Goal: Information Seeking & Learning: Learn about a topic

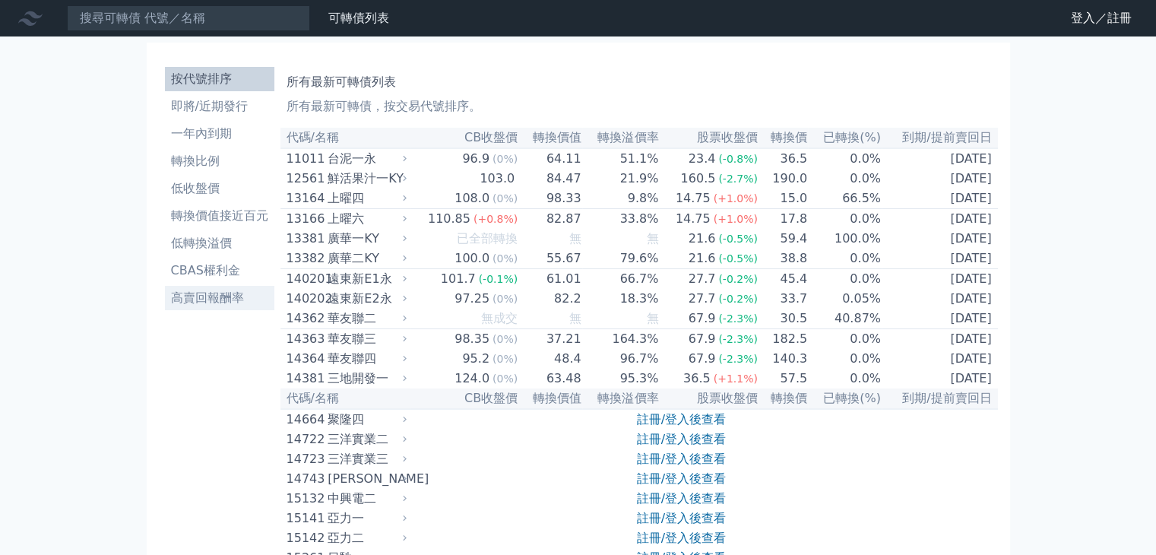
click at [193, 302] on li "高賣回報酬率" at bounding box center [219, 298] width 109 height 18
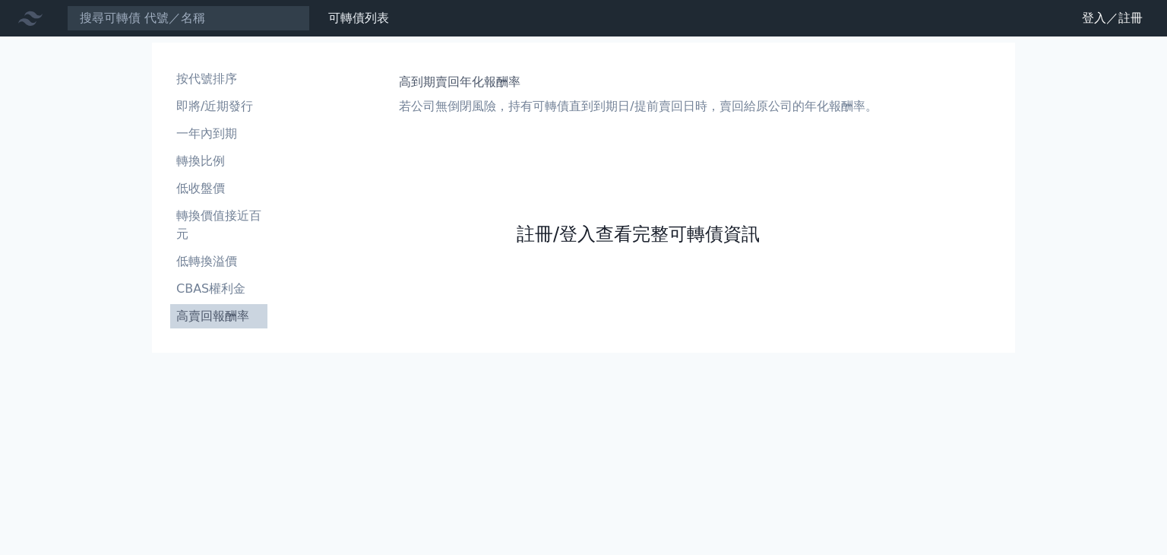
click at [634, 237] on link "註冊/登入查看完整可轉債資訊" at bounding box center [638, 234] width 243 height 24
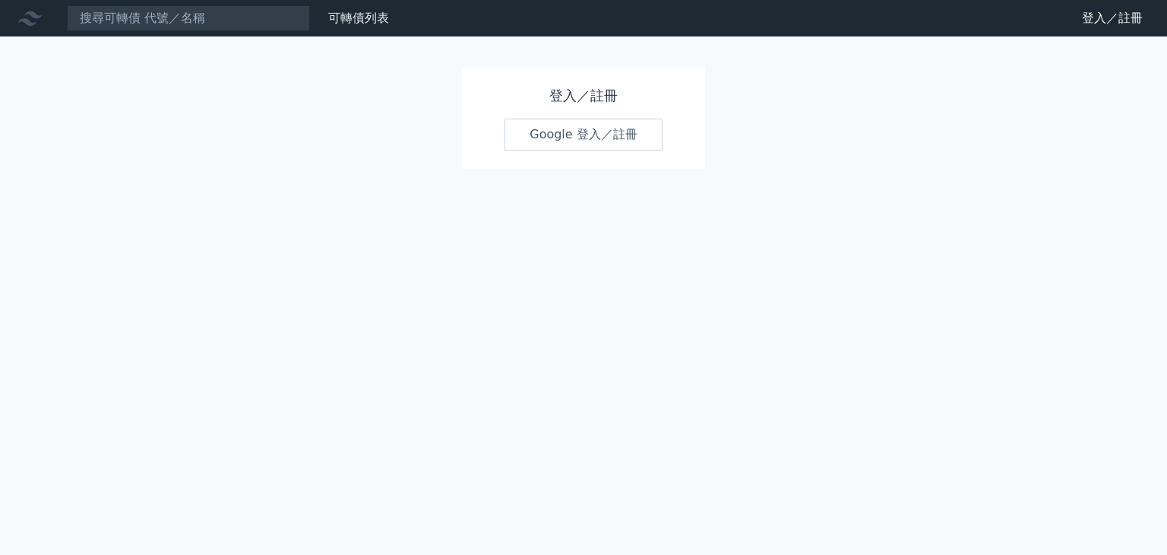
click at [547, 142] on link "Google 登入／註冊" at bounding box center [583, 135] width 158 height 32
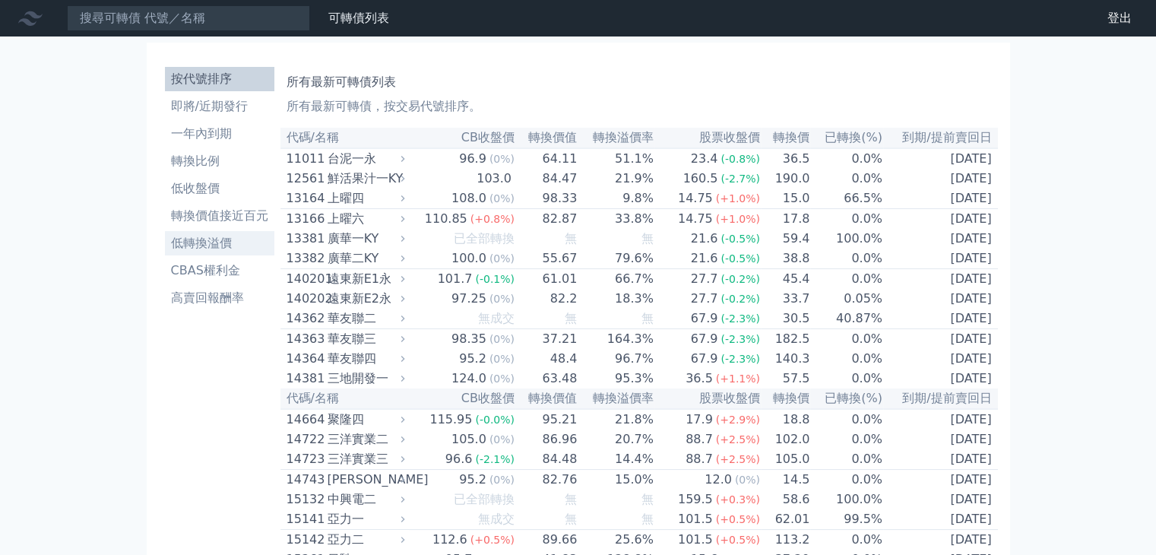
click at [216, 248] on li "低轉換溢價" at bounding box center [219, 243] width 109 height 18
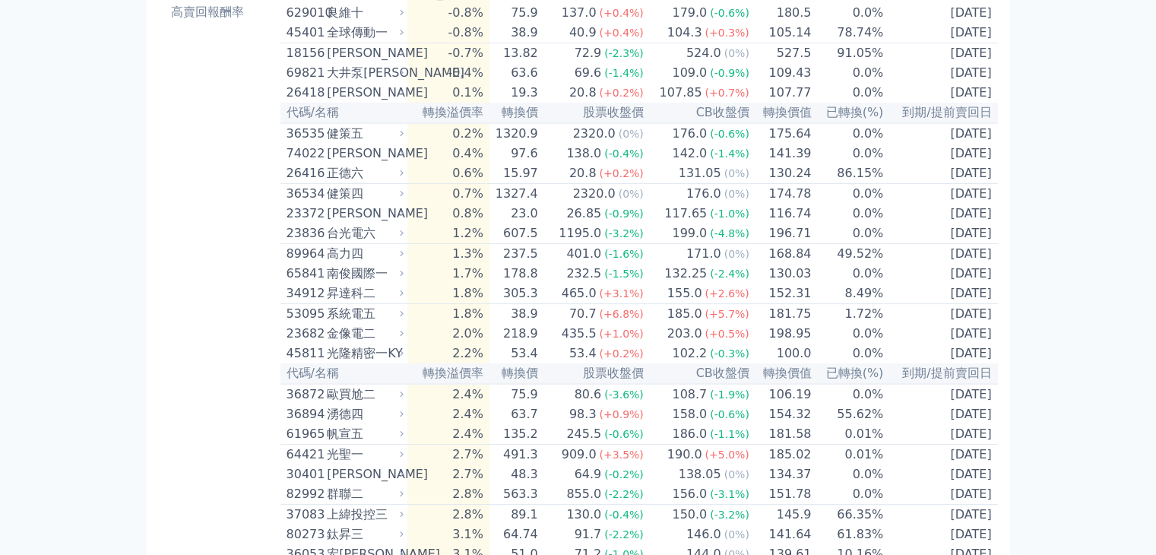
scroll to position [304, 0]
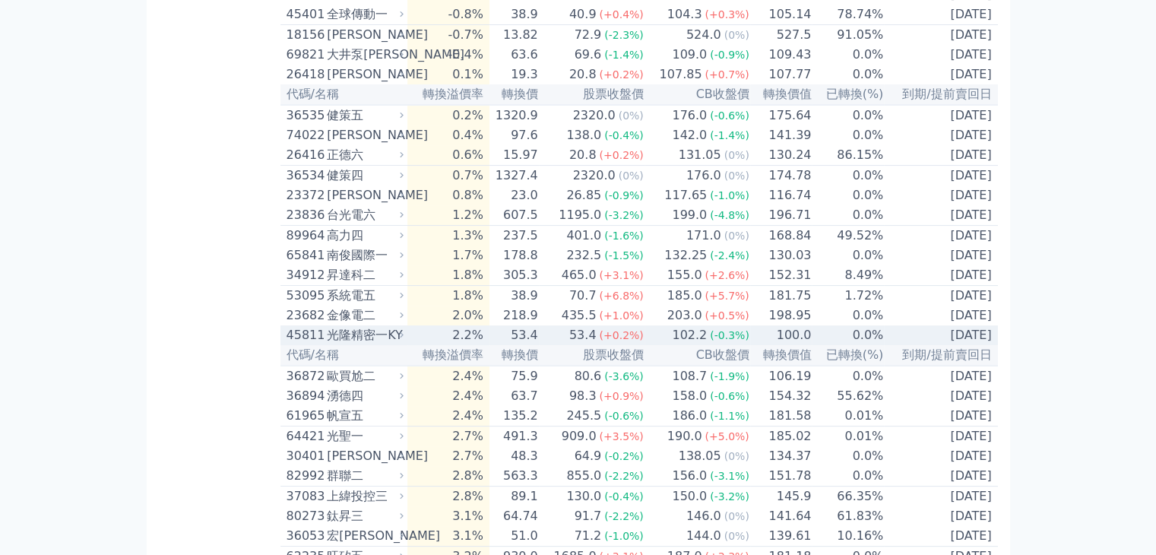
click at [309, 344] on div "45811" at bounding box center [304, 335] width 37 height 18
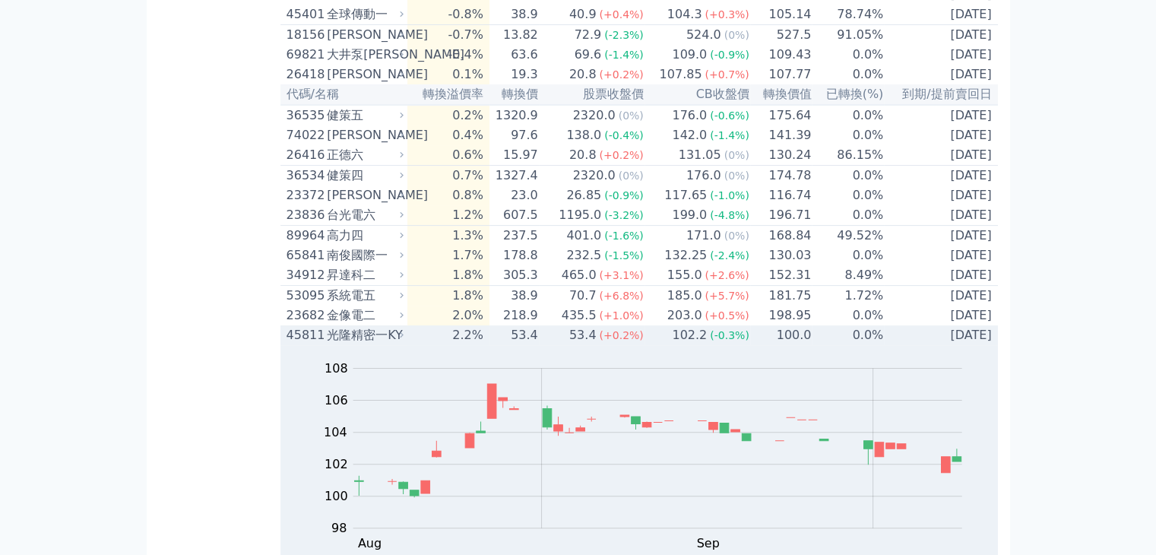
click at [309, 344] on div "45811" at bounding box center [304, 335] width 37 height 18
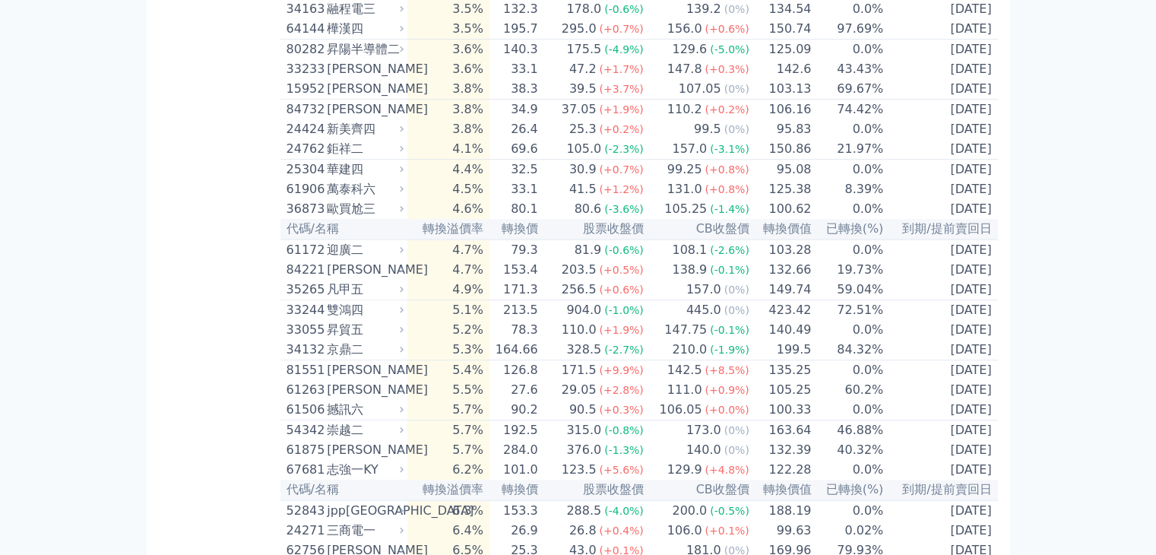
scroll to position [988, 0]
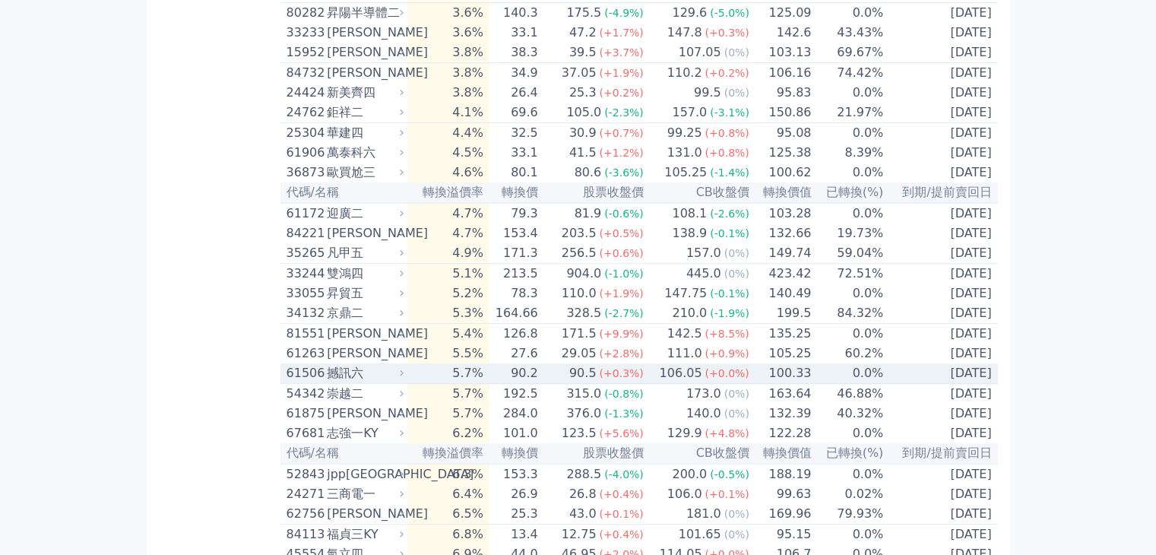
click at [327, 382] on div "61506 撼訊六" at bounding box center [341, 373] width 111 height 18
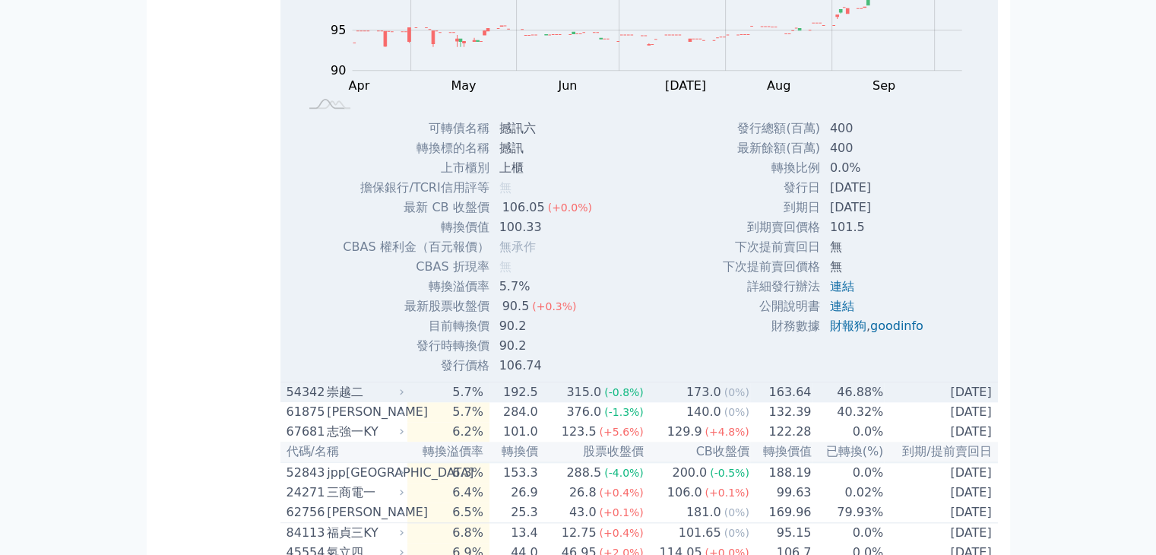
scroll to position [1520, 0]
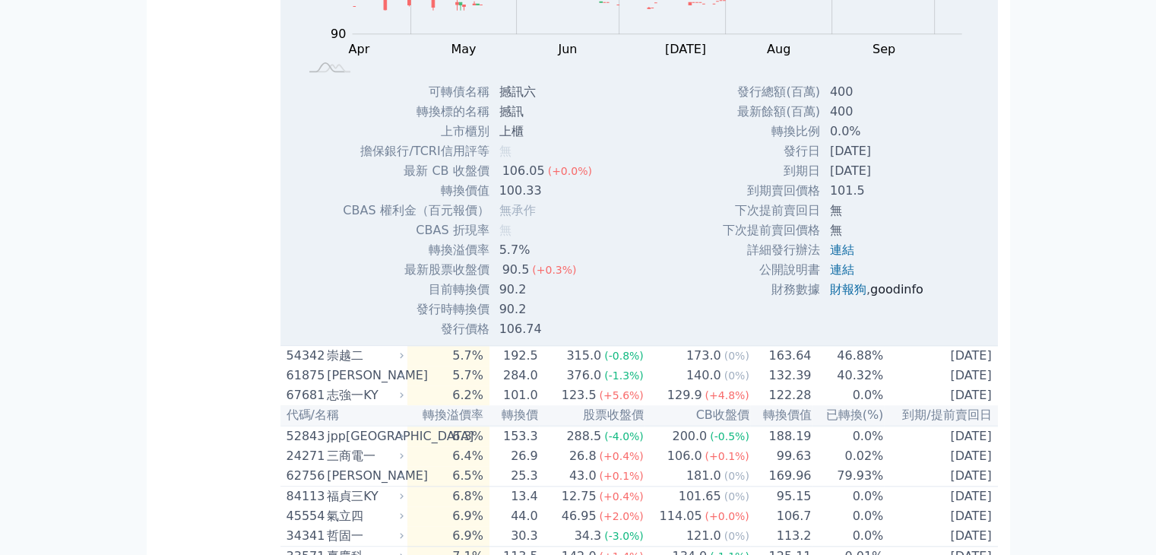
click at [903, 296] on link "goodinfo" at bounding box center [896, 289] width 53 height 14
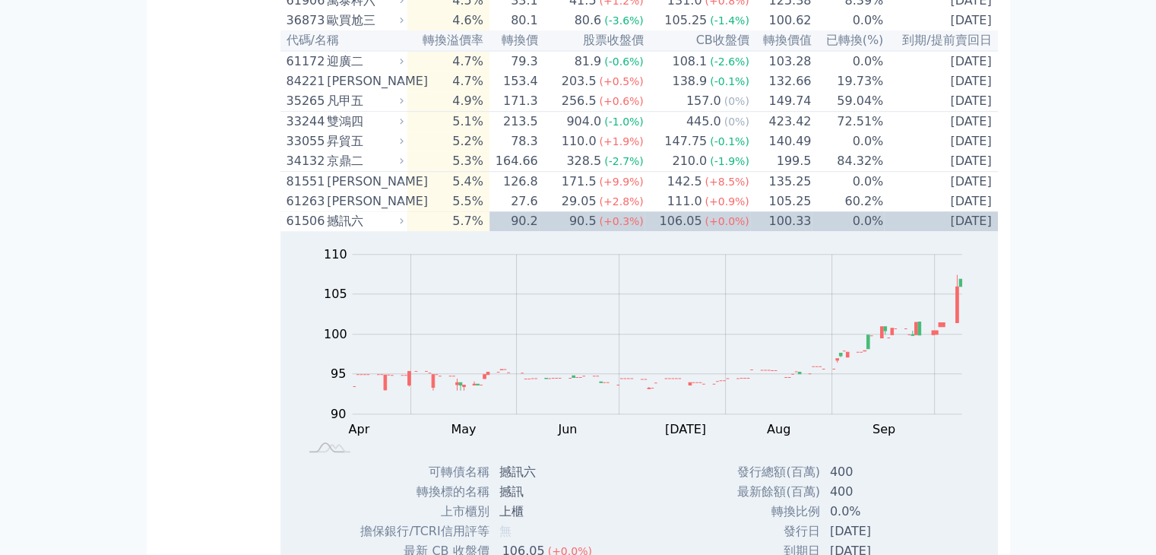
scroll to position [1216, 0]
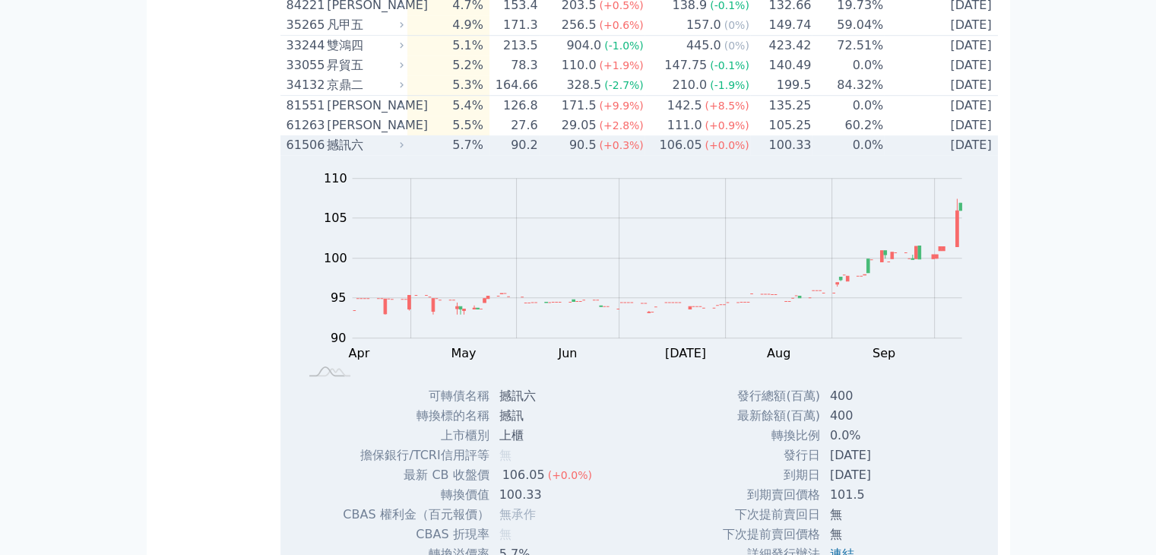
click at [328, 154] on div "撼訊六" at bounding box center [364, 145] width 74 height 18
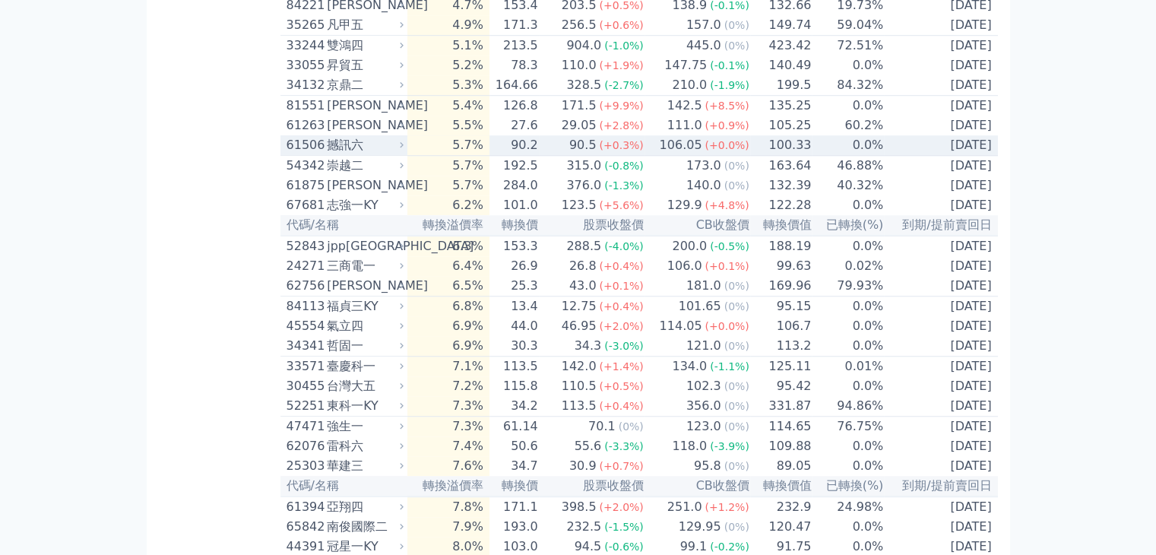
click at [328, 154] on div "撼訊六" at bounding box center [364, 145] width 74 height 18
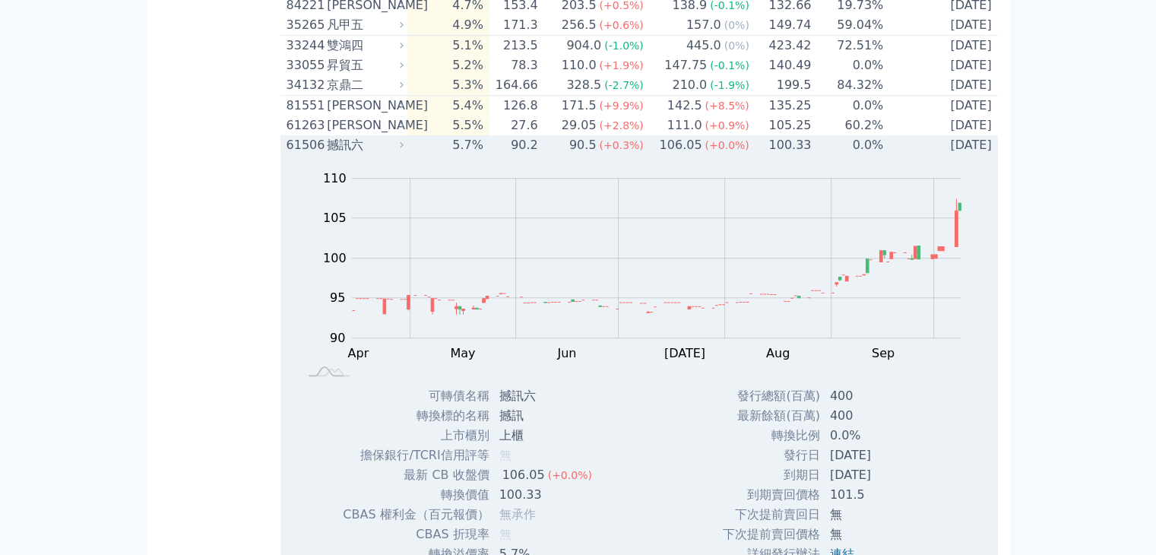
click at [328, 154] on div "撼訊六" at bounding box center [364, 145] width 74 height 18
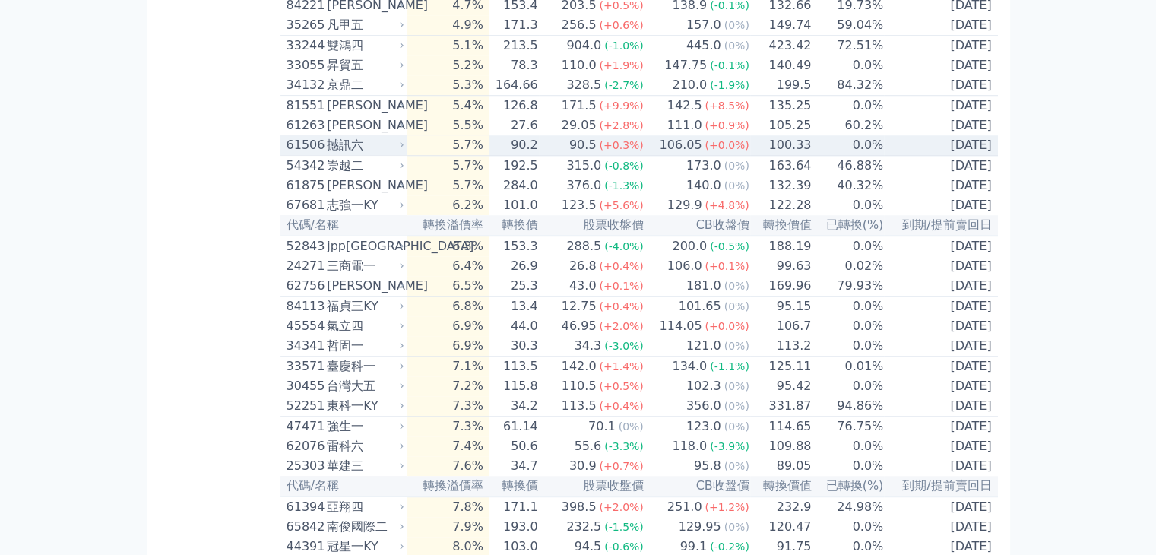
click at [328, 154] on div "撼訊六" at bounding box center [364, 145] width 74 height 18
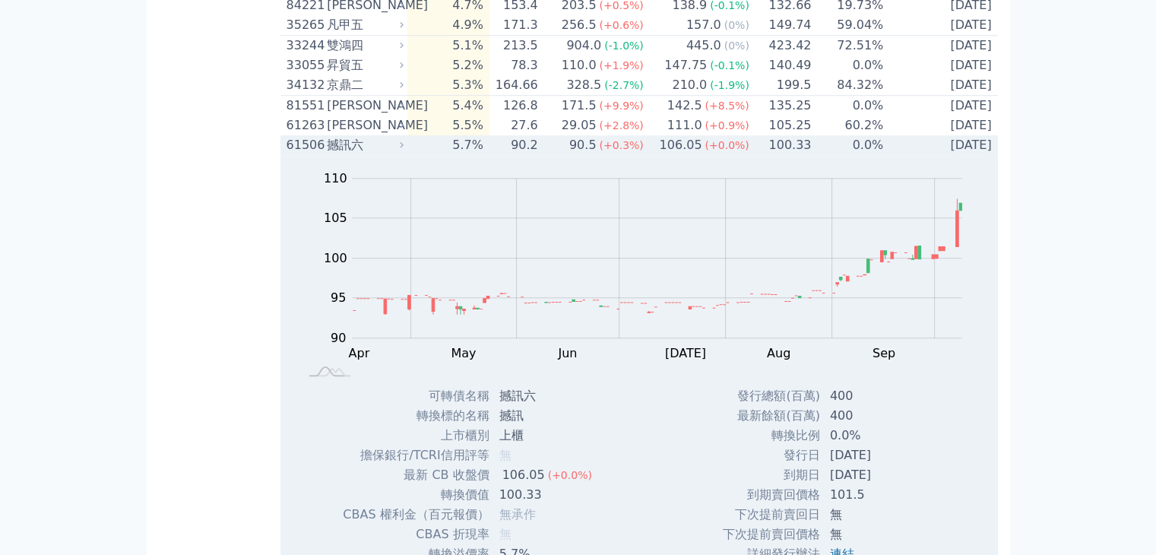
click at [328, 154] on div "撼訊六" at bounding box center [364, 145] width 74 height 18
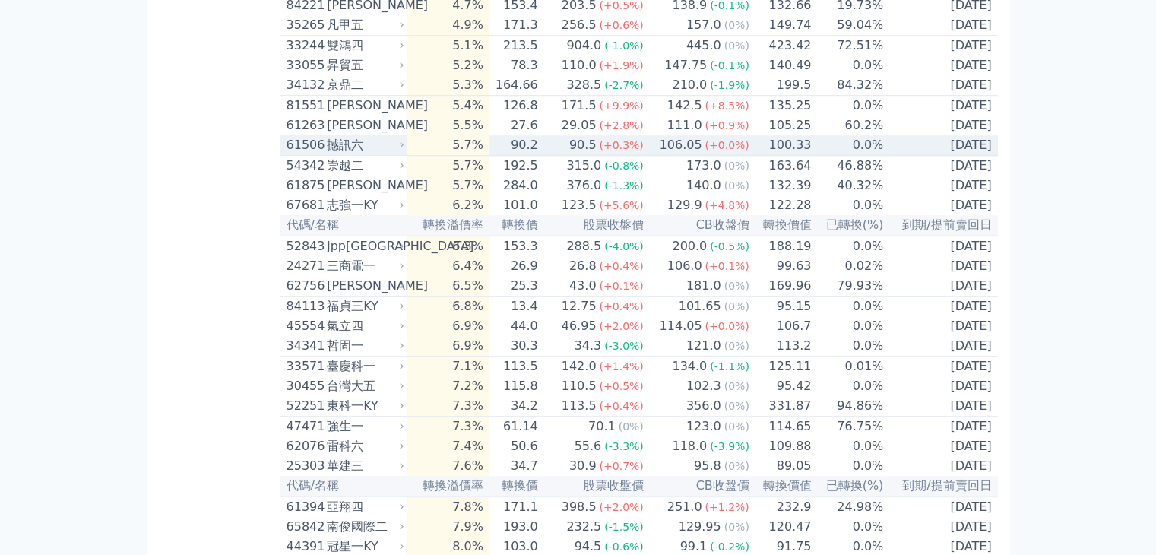
click at [328, 154] on div "撼訊六" at bounding box center [364, 145] width 74 height 18
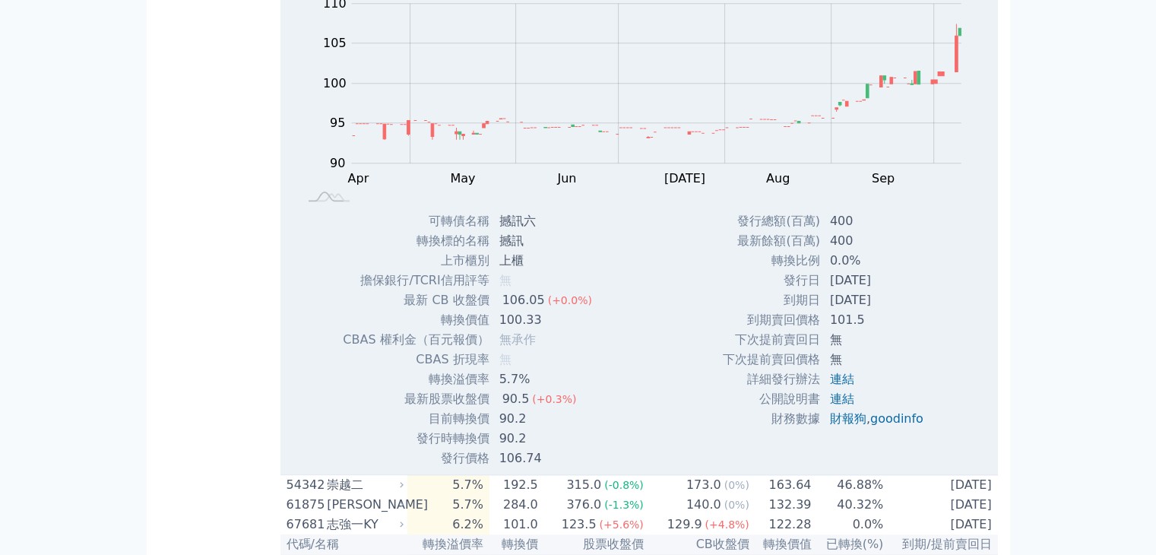
scroll to position [1672, 0]
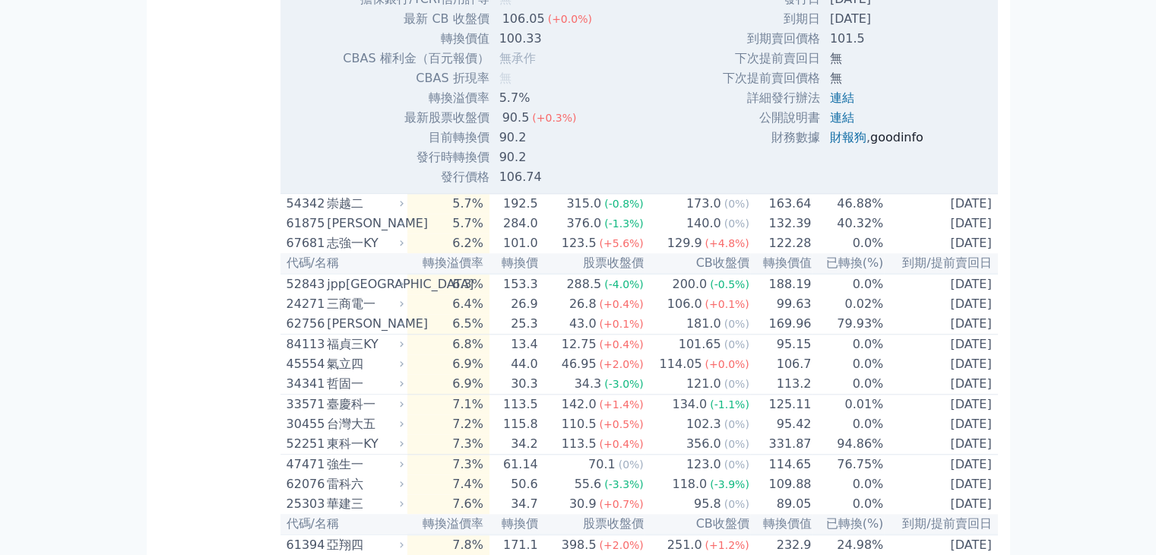
click at [891, 144] on link "goodinfo" at bounding box center [896, 137] width 53 height 14
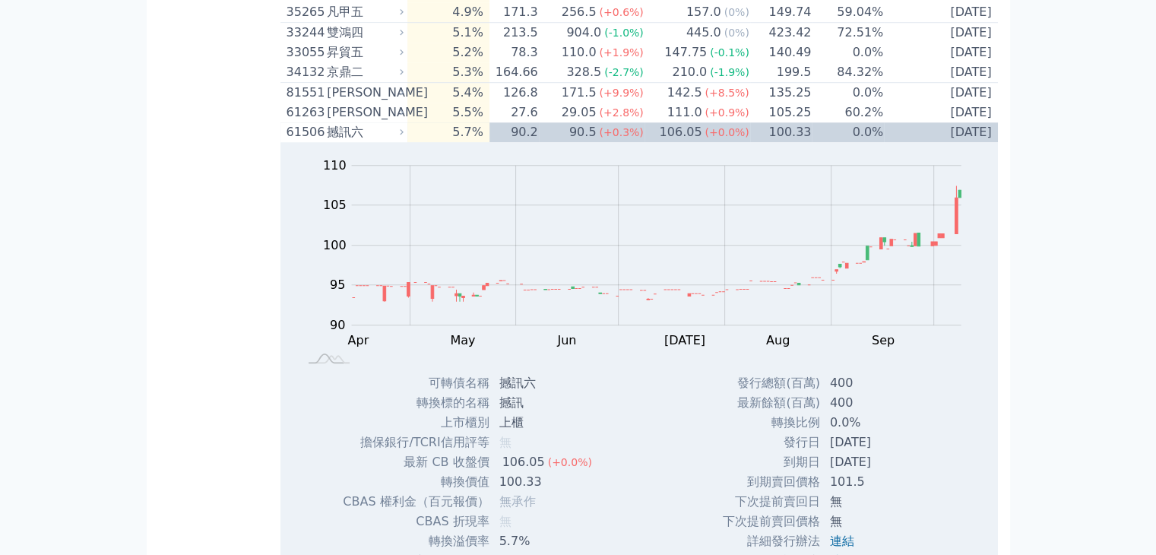
scroll to position [1216, 0]
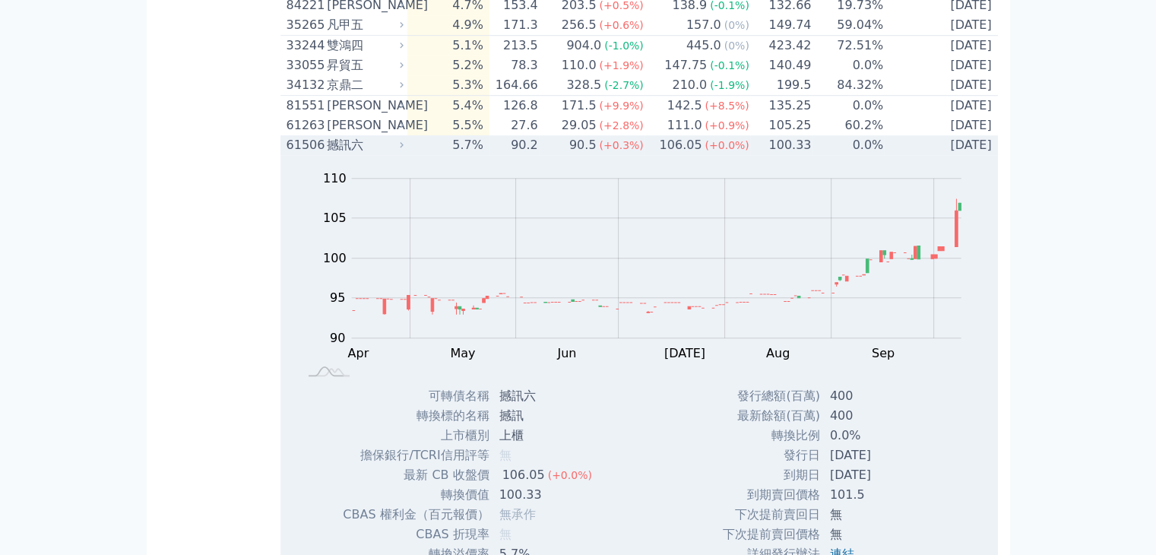
click at [340, 154] on div "撼訊六" at bounding box center [364, 145] width 74 height 18
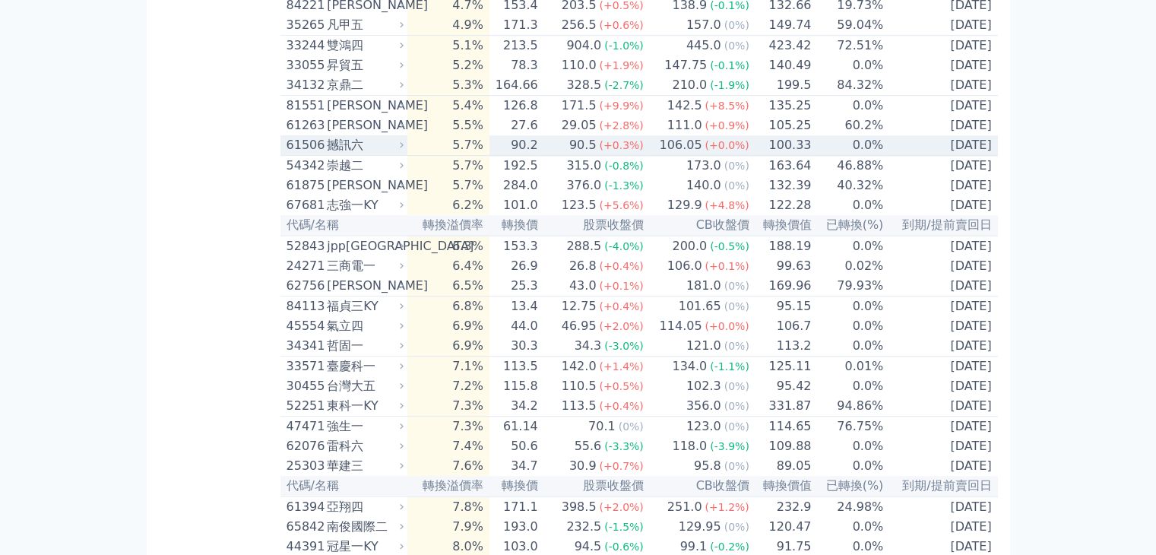
click at [334, 154] on div "撼訊六" at bounding box center [364, 145] width 74 height 18
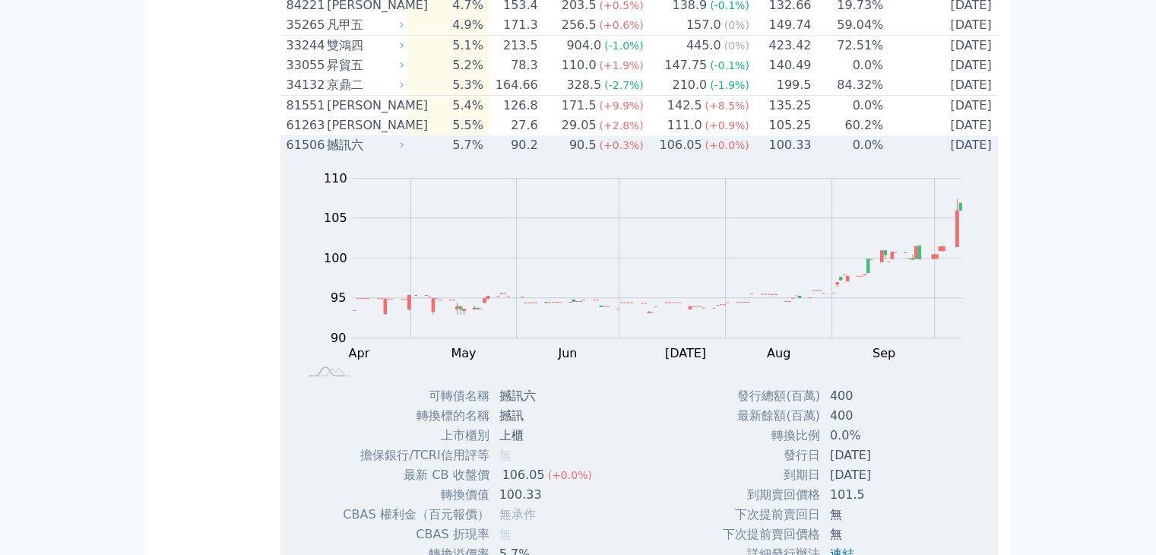
click at [334, 154] on div "撼訊六" at bounding box center [364, 145] width 74 height 18
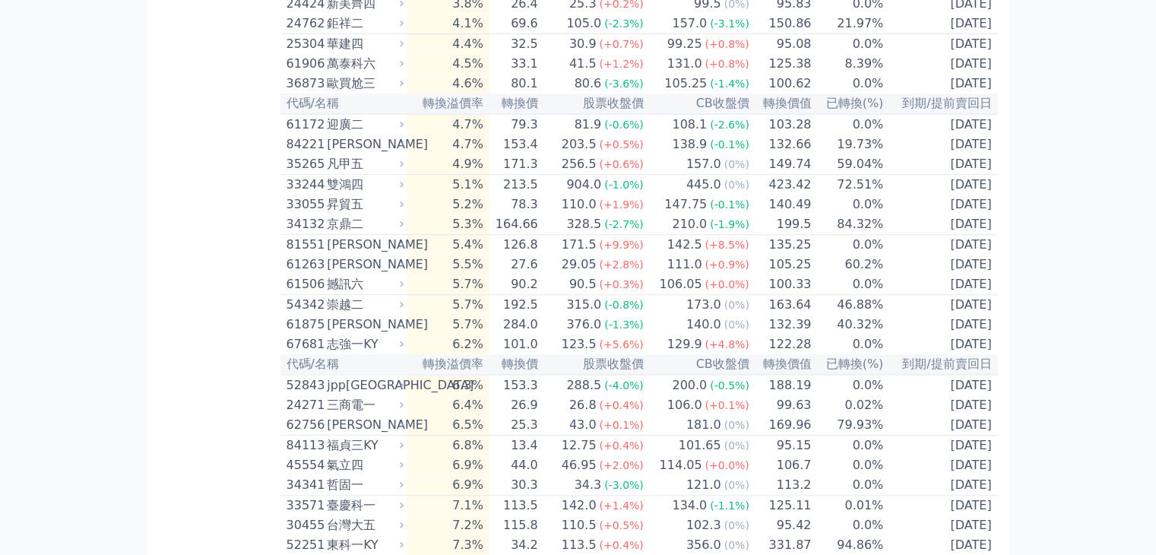
scroll to position [1064, 0]
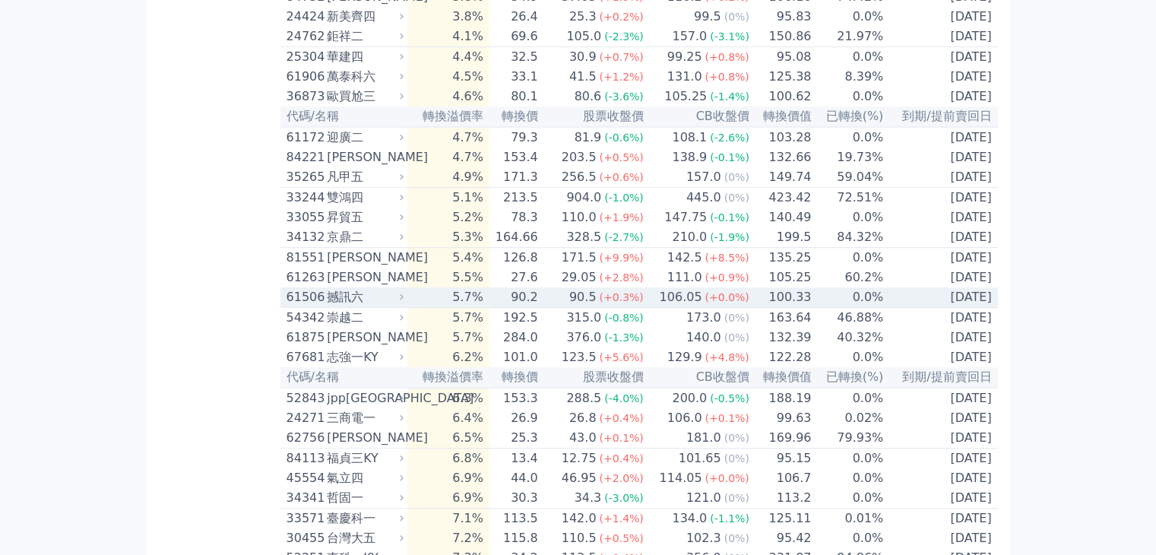
click at [301, 306] on div "61506" at bounding box center [304, 297] width 37 height 18
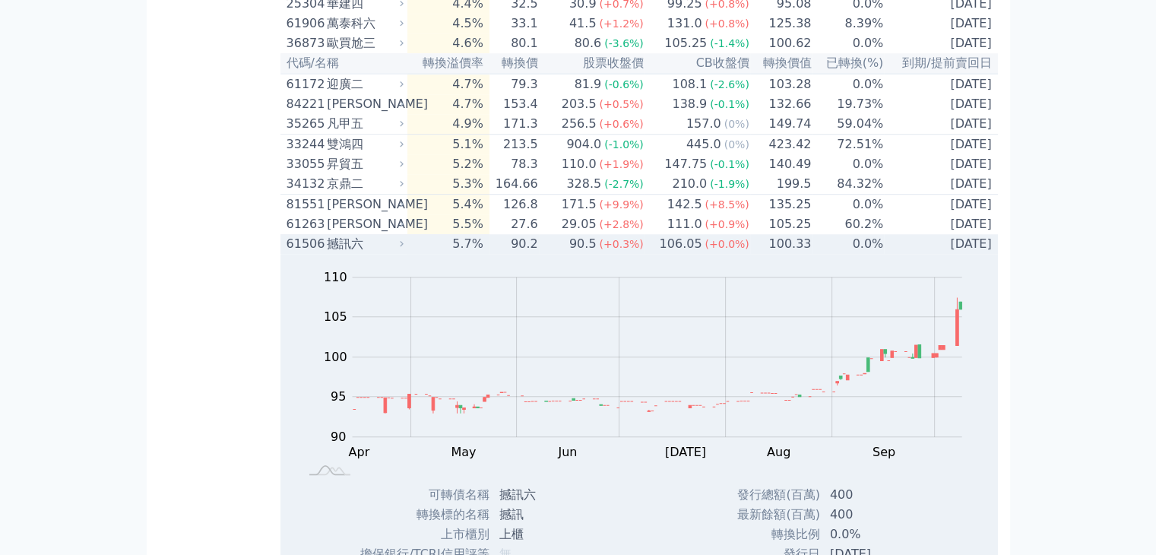
scroll to position [1140, 0]
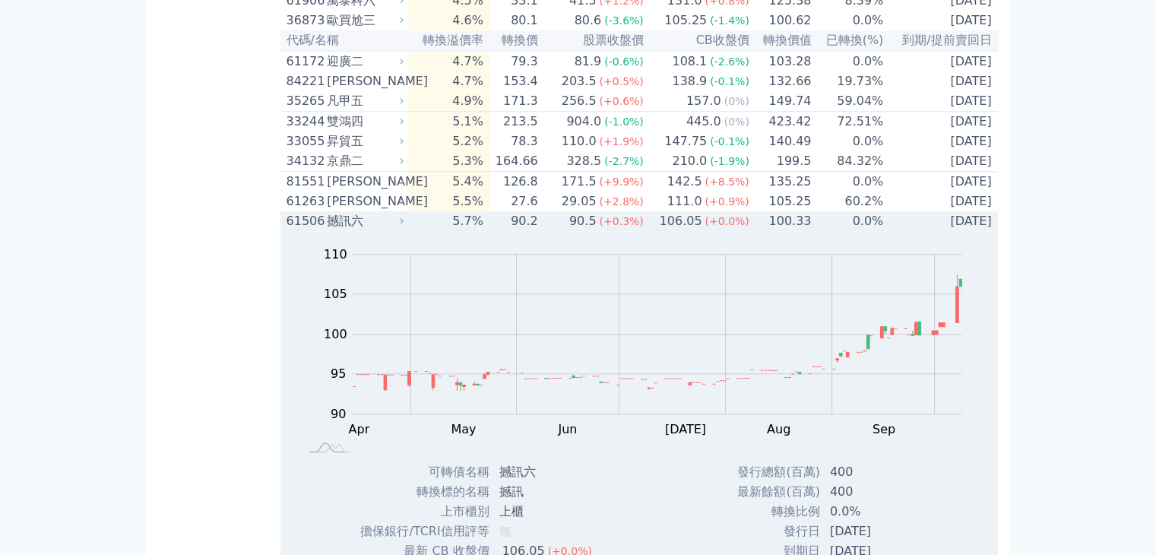
click at [321, 230] on div "61506" at bounding box center [304, 221] width 37 height 18
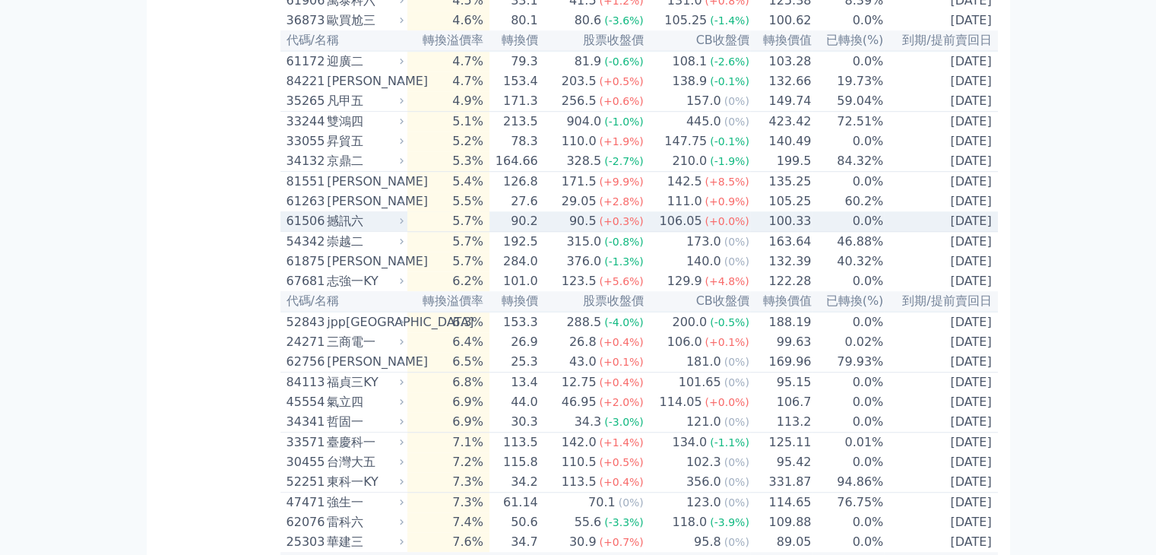
click at [321, 230] on div "61506" at bounding box center [304, 221] width 37 height 18
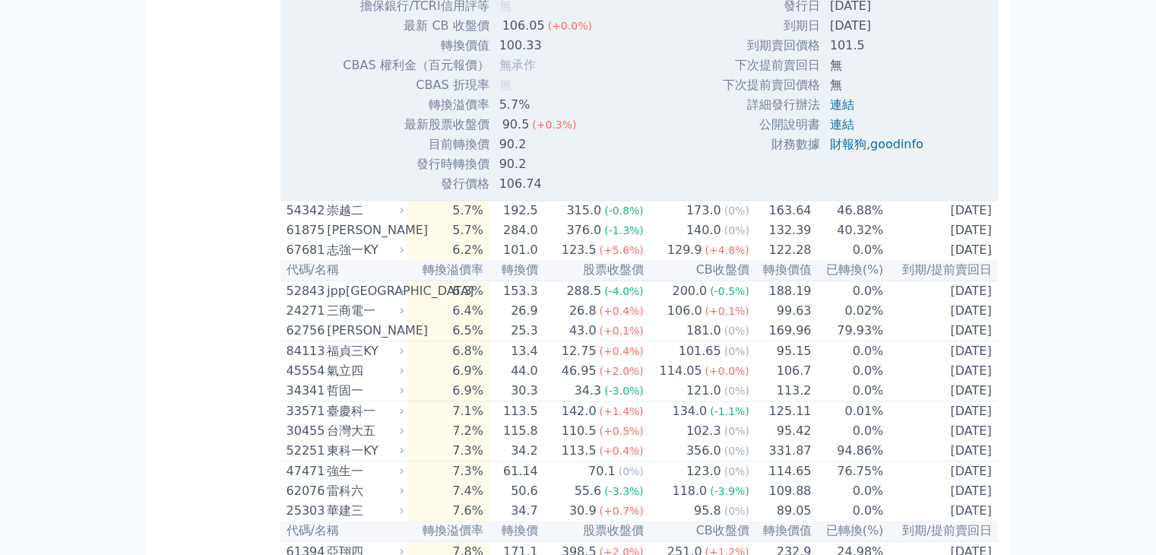
scroll to position [1672, 0]
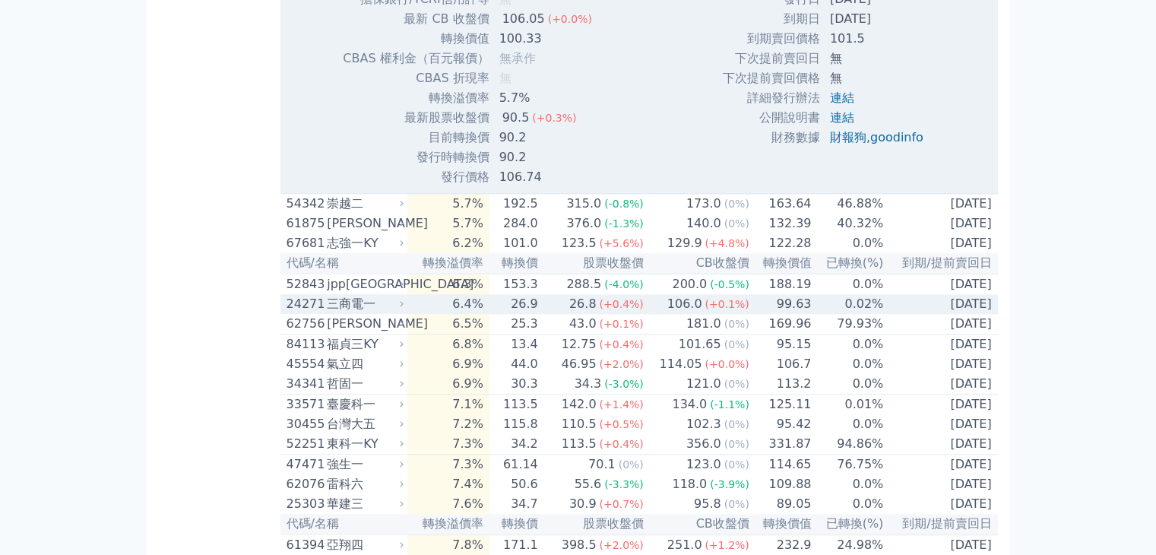
click at [359, 313] on div "三商電一" at bounding box center [364, 304] width 74 height 18
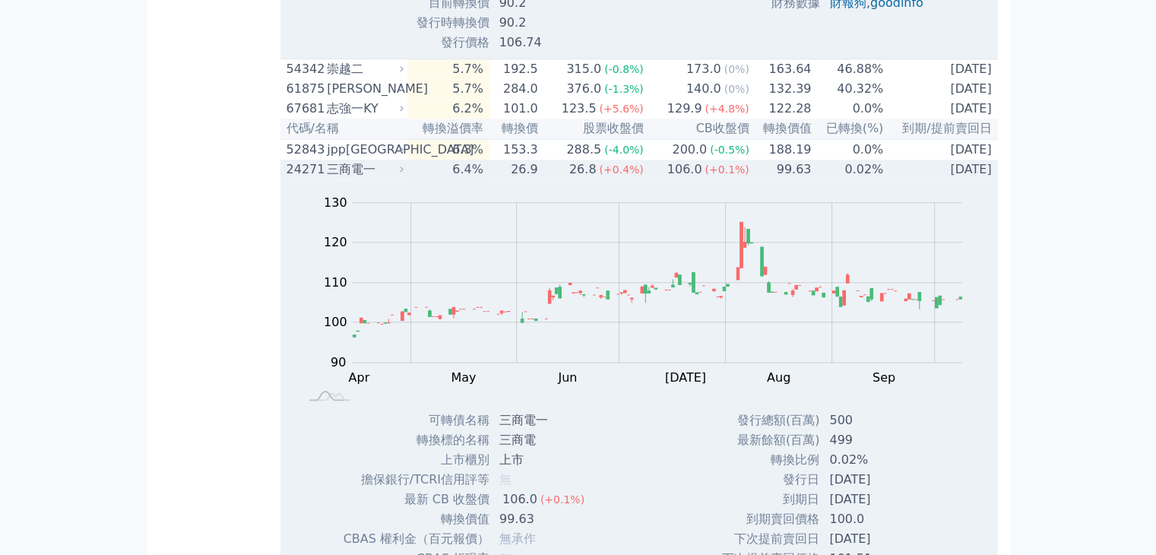
scroll to position [1823, 0]
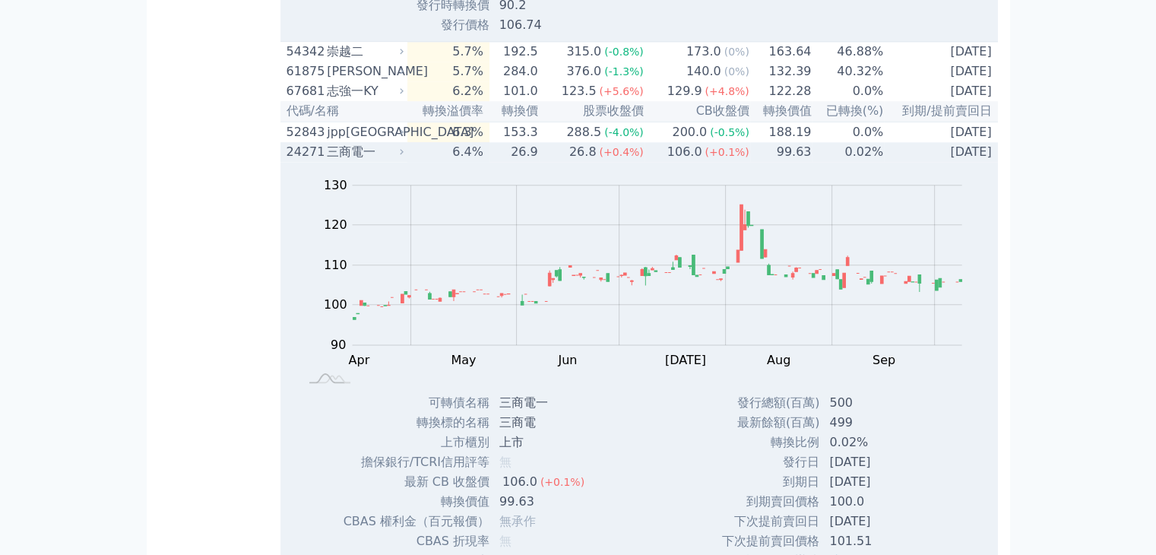
click at [365, 161] on div "三商電一" at bounding box center [364, 152] width 74 height 18
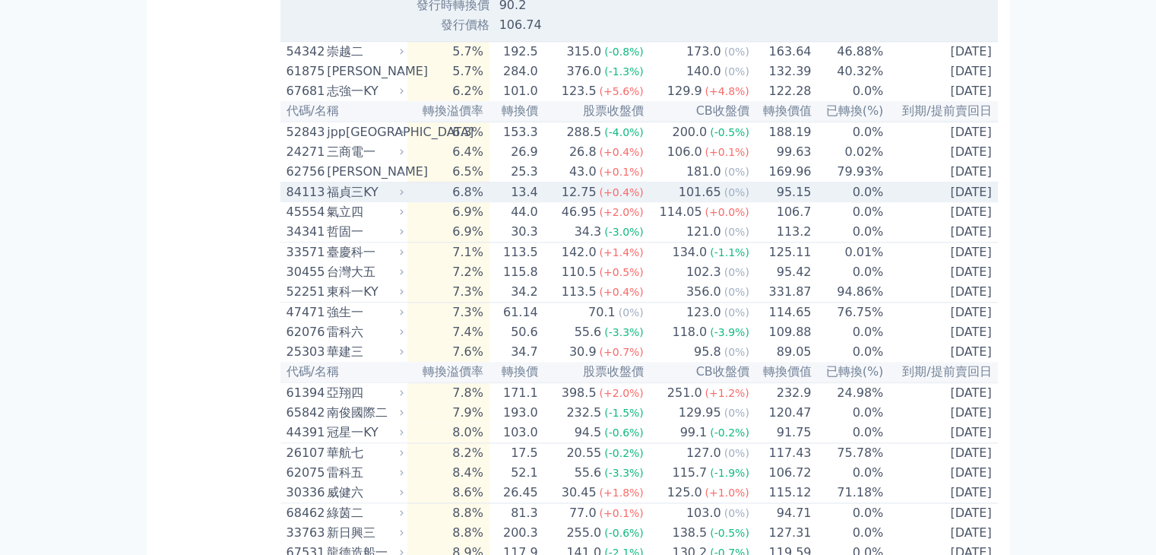
click at [374, 201] on div "福貞三KY" at bounding box center [364, 192] width 74 height 18
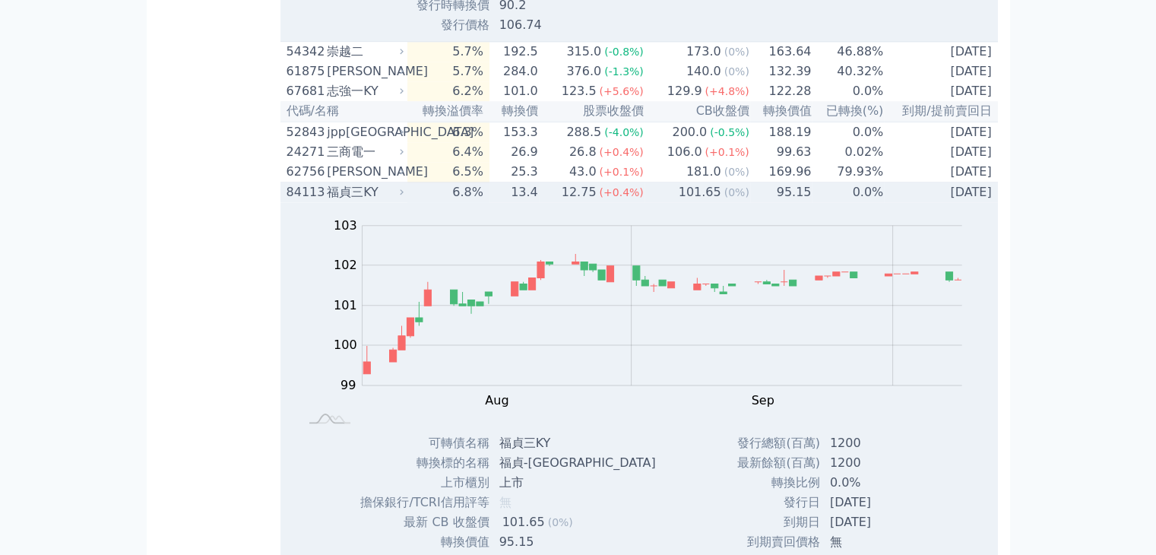
click at [374, 201] on div "福貞三KY" at bounding box center [364, 192] width 74 height 18
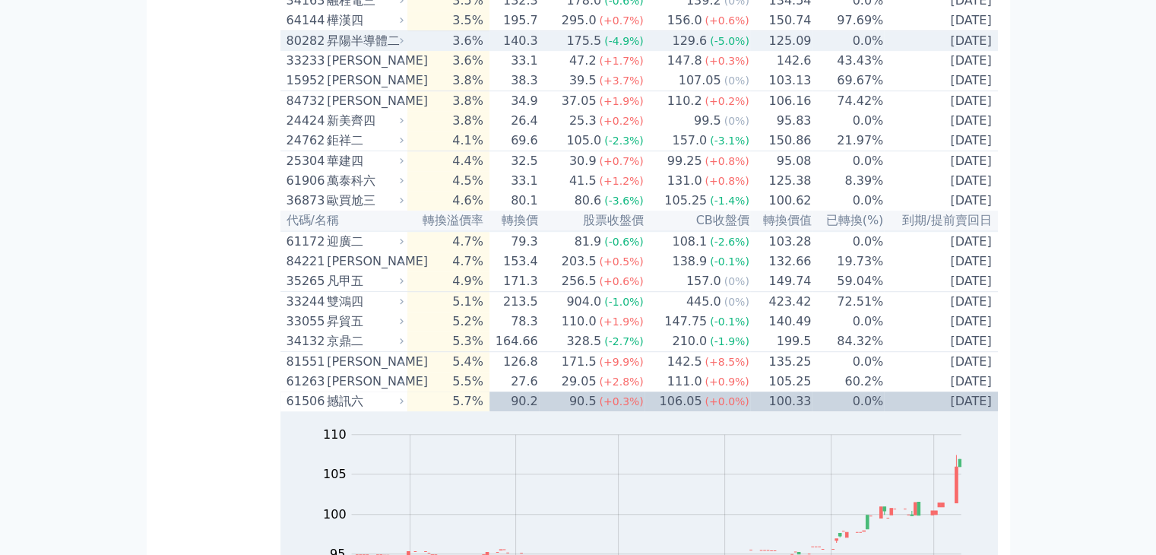
scroll to position [1064, 0]
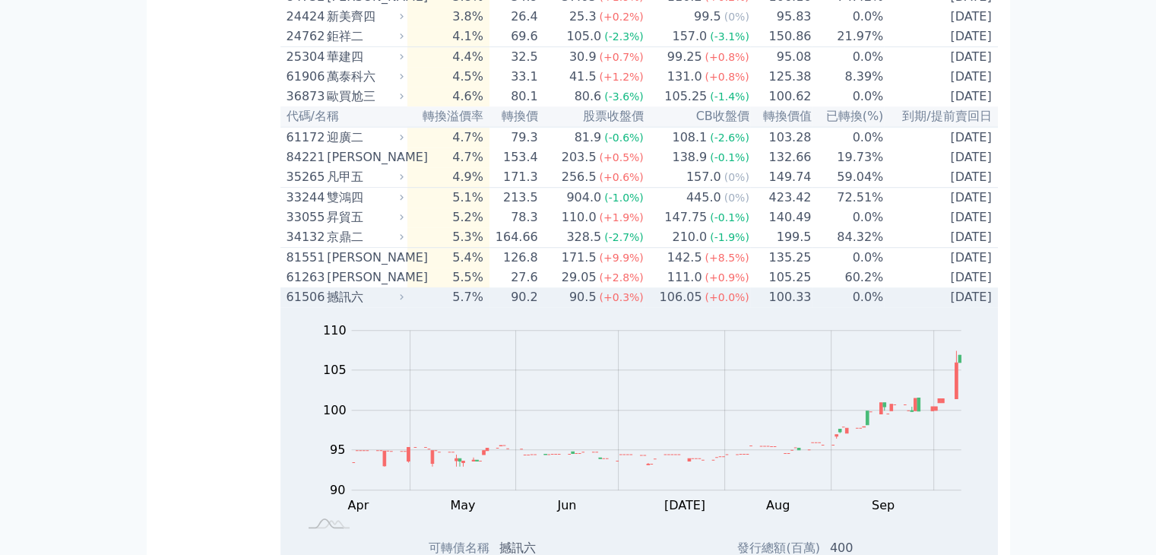
click at [358, 306] on div "撼訊六" at bounding box center [364, 297] width 74 height 18
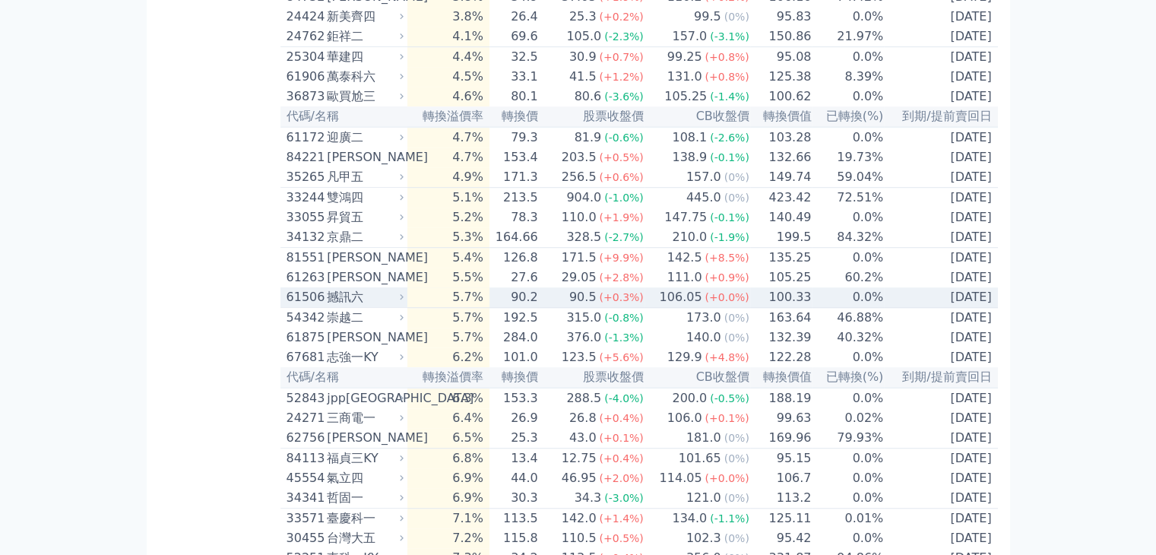
click at [358, 306] on div "撼訊六" at bounding box center [364, 297] width 74 height 18
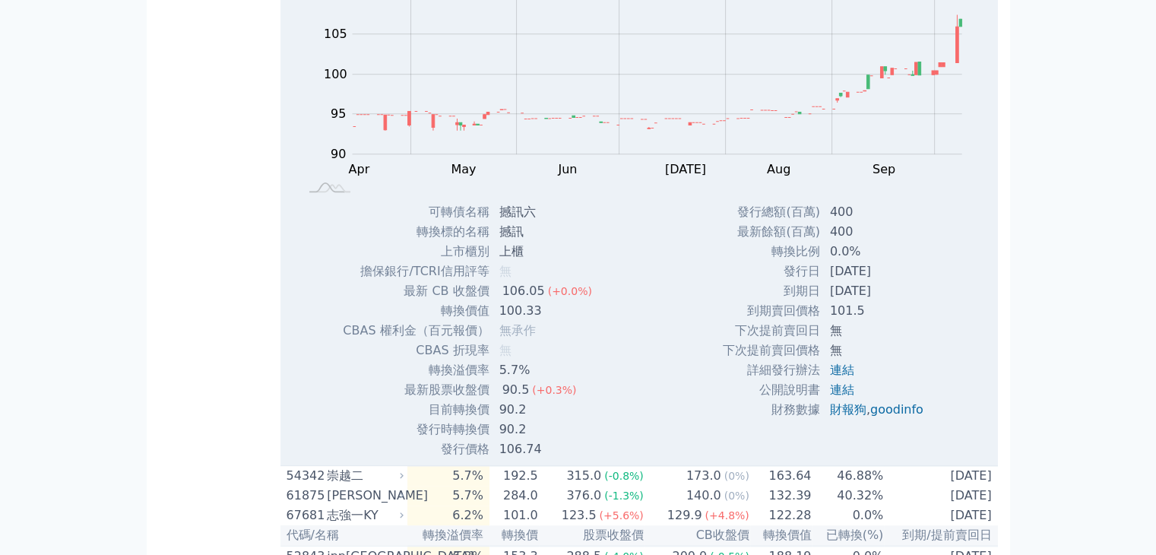
scroll to position [1444, 0]
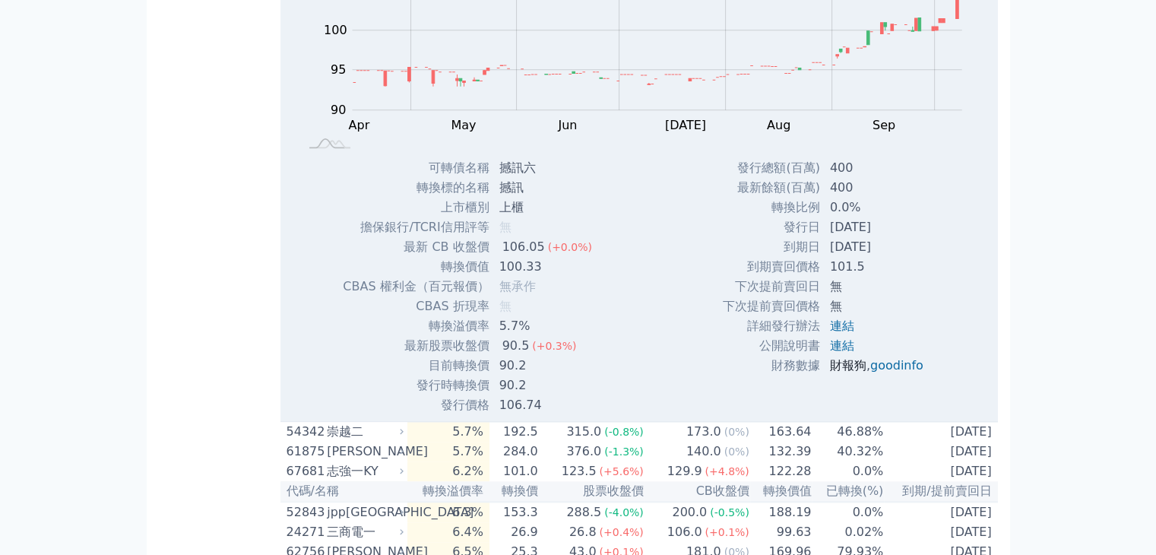
click at [849, 372] on link "財報狗" at bounding box center [848, 365] width 36 height 14
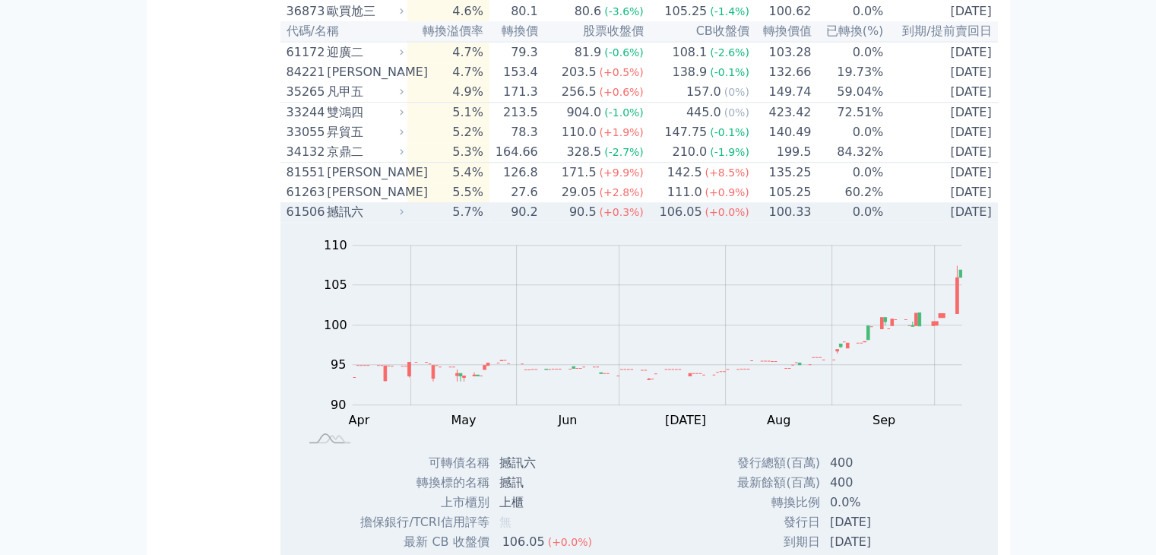
scroll to position [1140, 0]
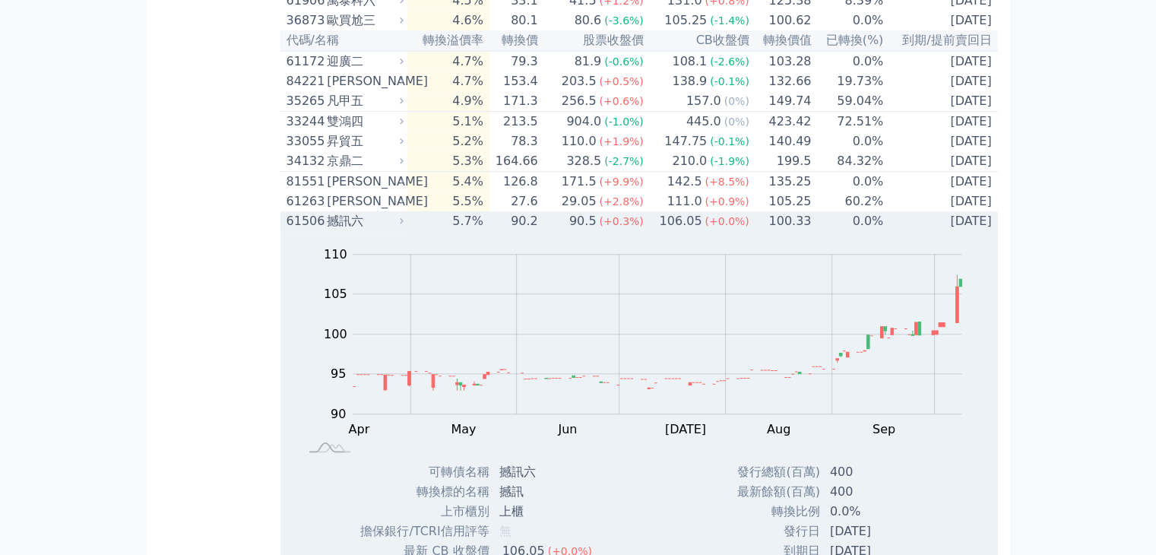
click at [340, 230] on div "撼訊六" at bounding box center [364, 221] width 74 height 18
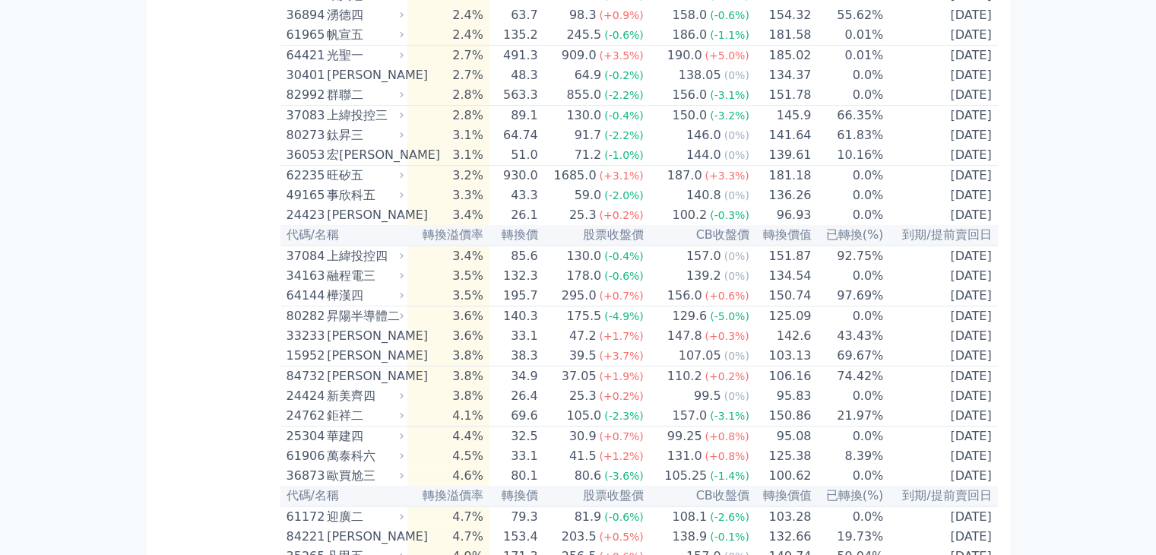
scroll to position [684, 0]
